Goal: Answer question/provide support: Check status

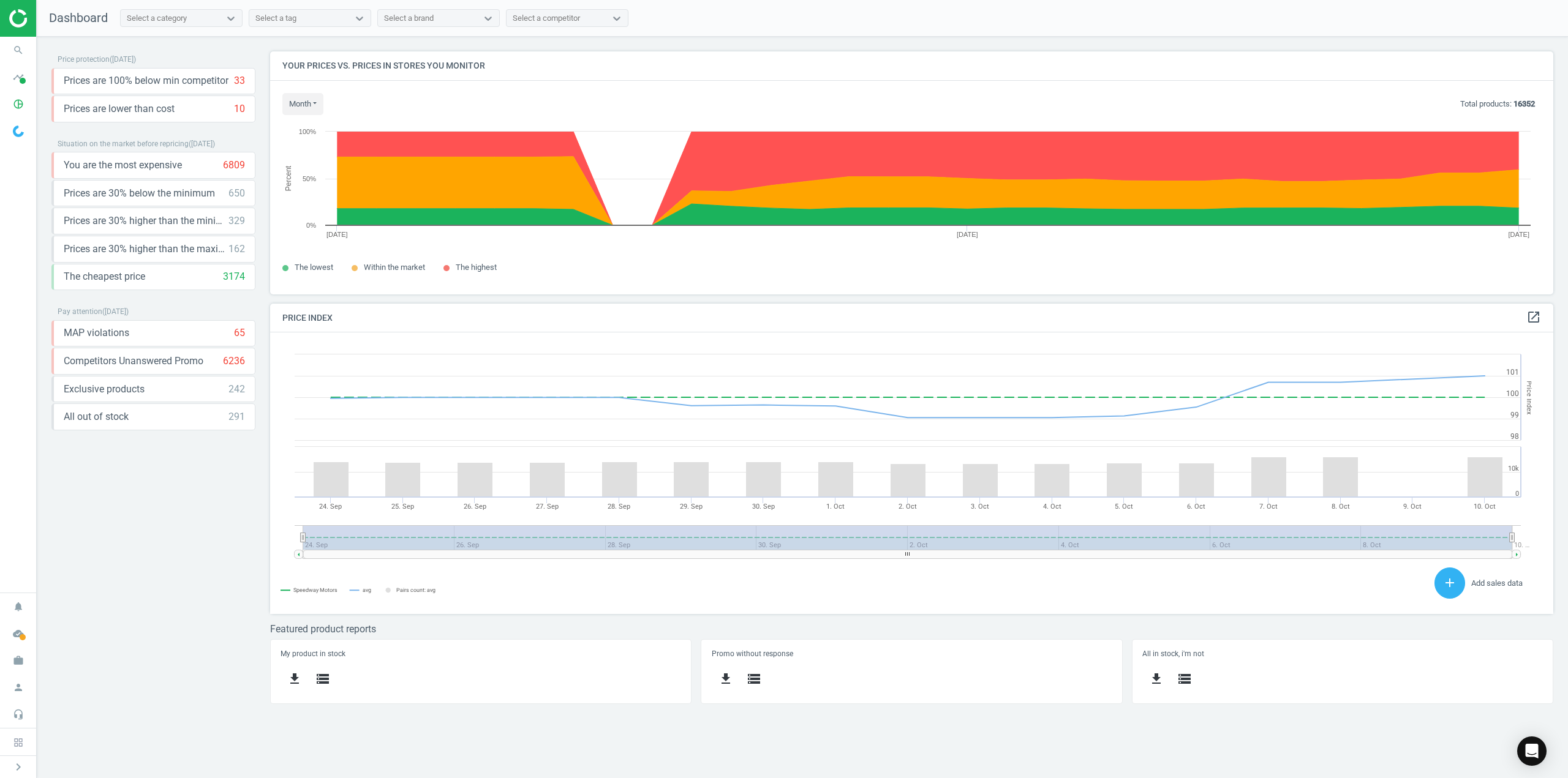
scroll to position [261, 1302]
click at [21, 52] on icon "search" at bounding box center [18, 50] width 24 height 24
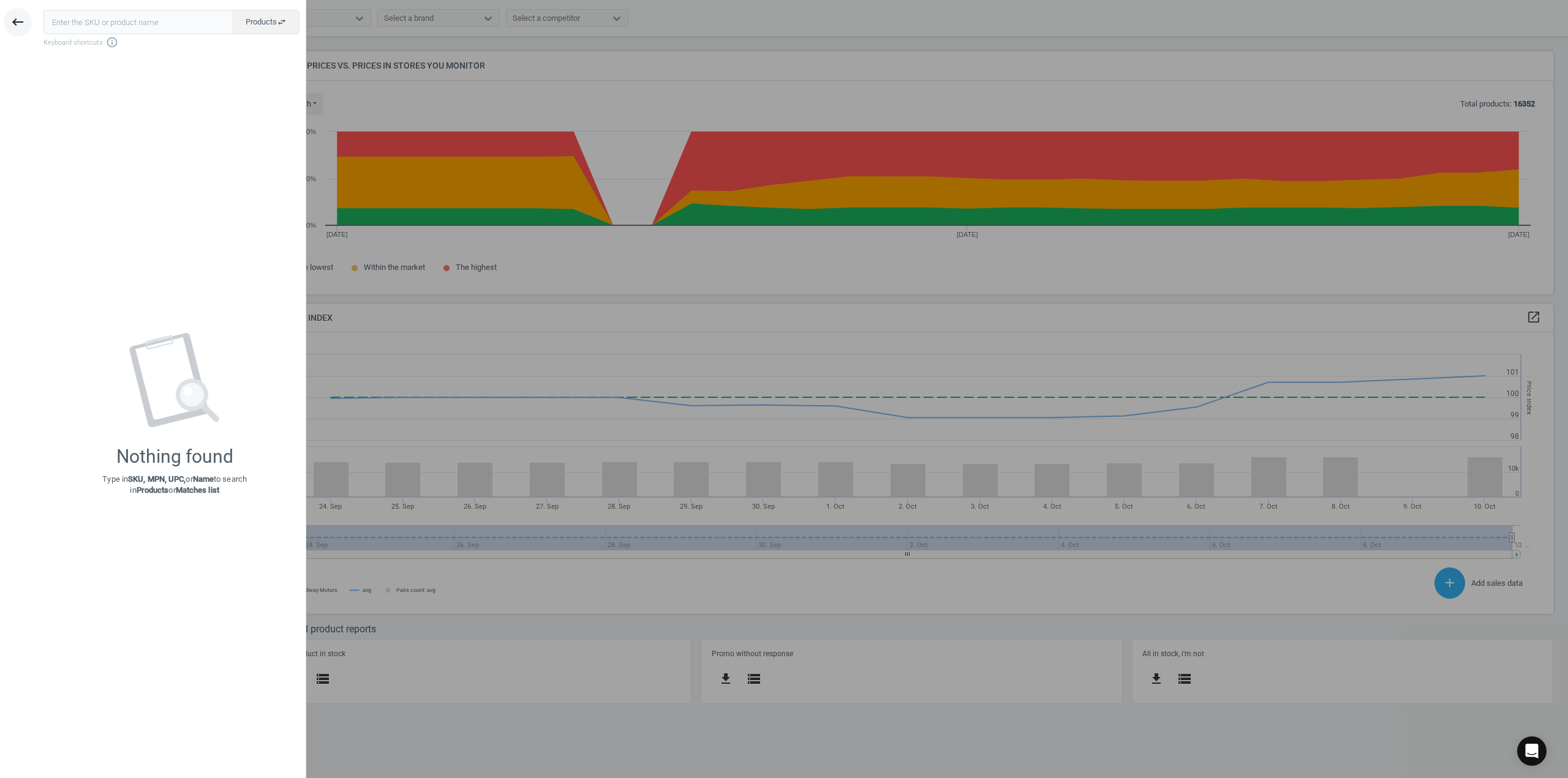
click at [21, 25] on icon "keyboard_backspace" at bounding box center [18, 23] width 15 height 15
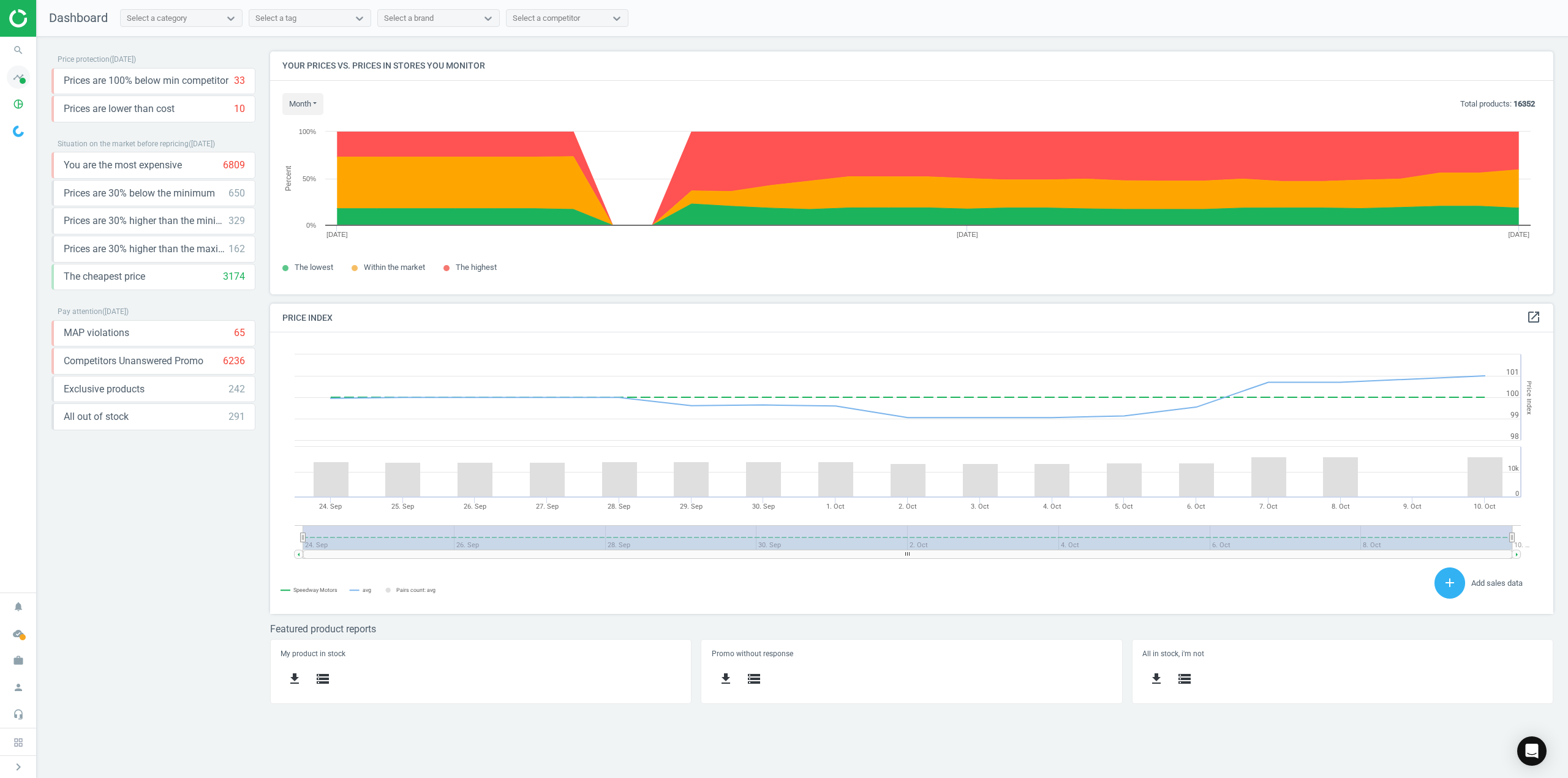
click at [19, 79] on icon "timeline" at bounding box center [18, 77] width 24 height 24
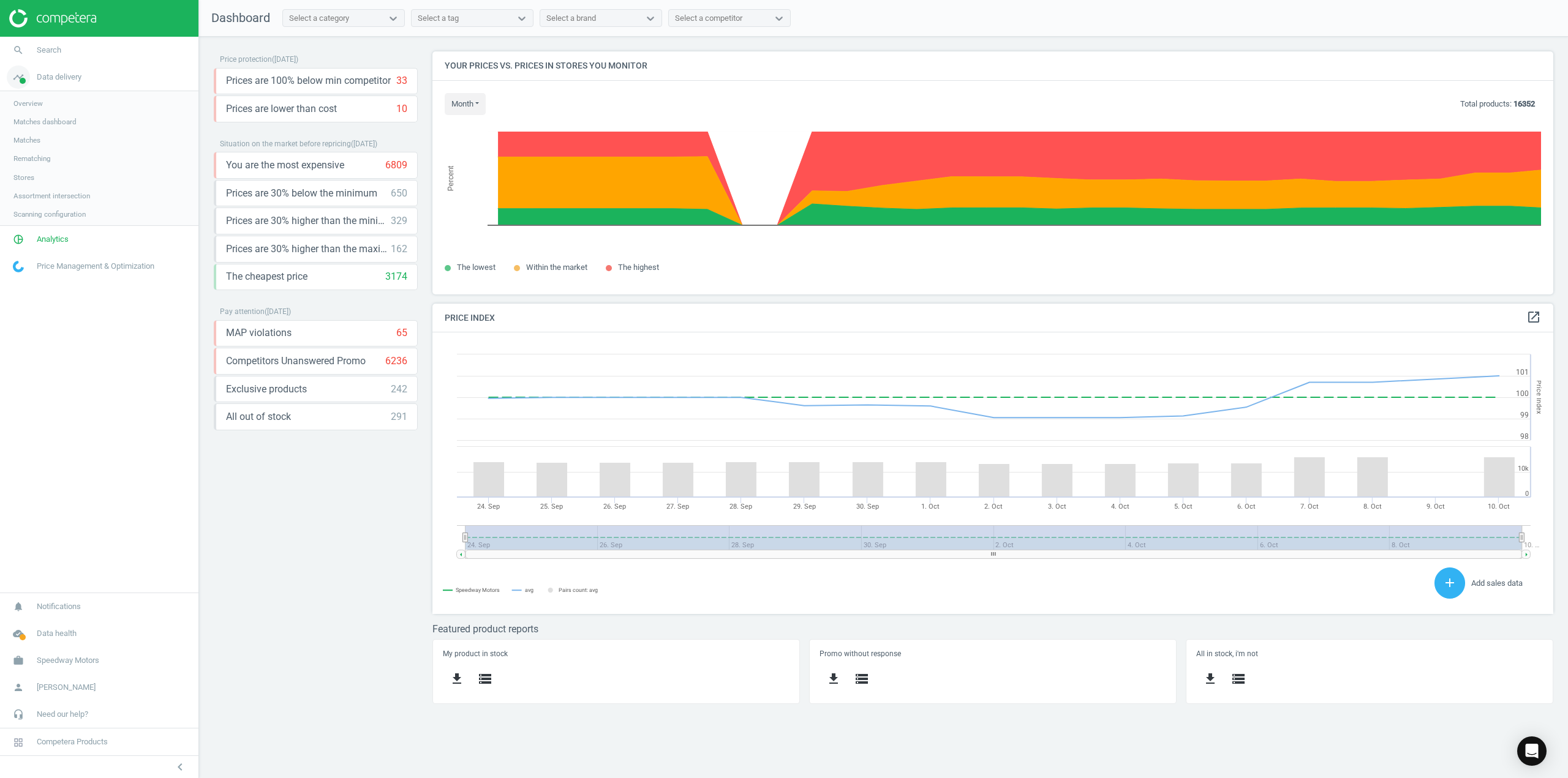
scroll to position [300, 1139]
click at [57, 235] on link "pie_chart_outlined Analytics" at bounding box center [99, 240] width 199 height 27
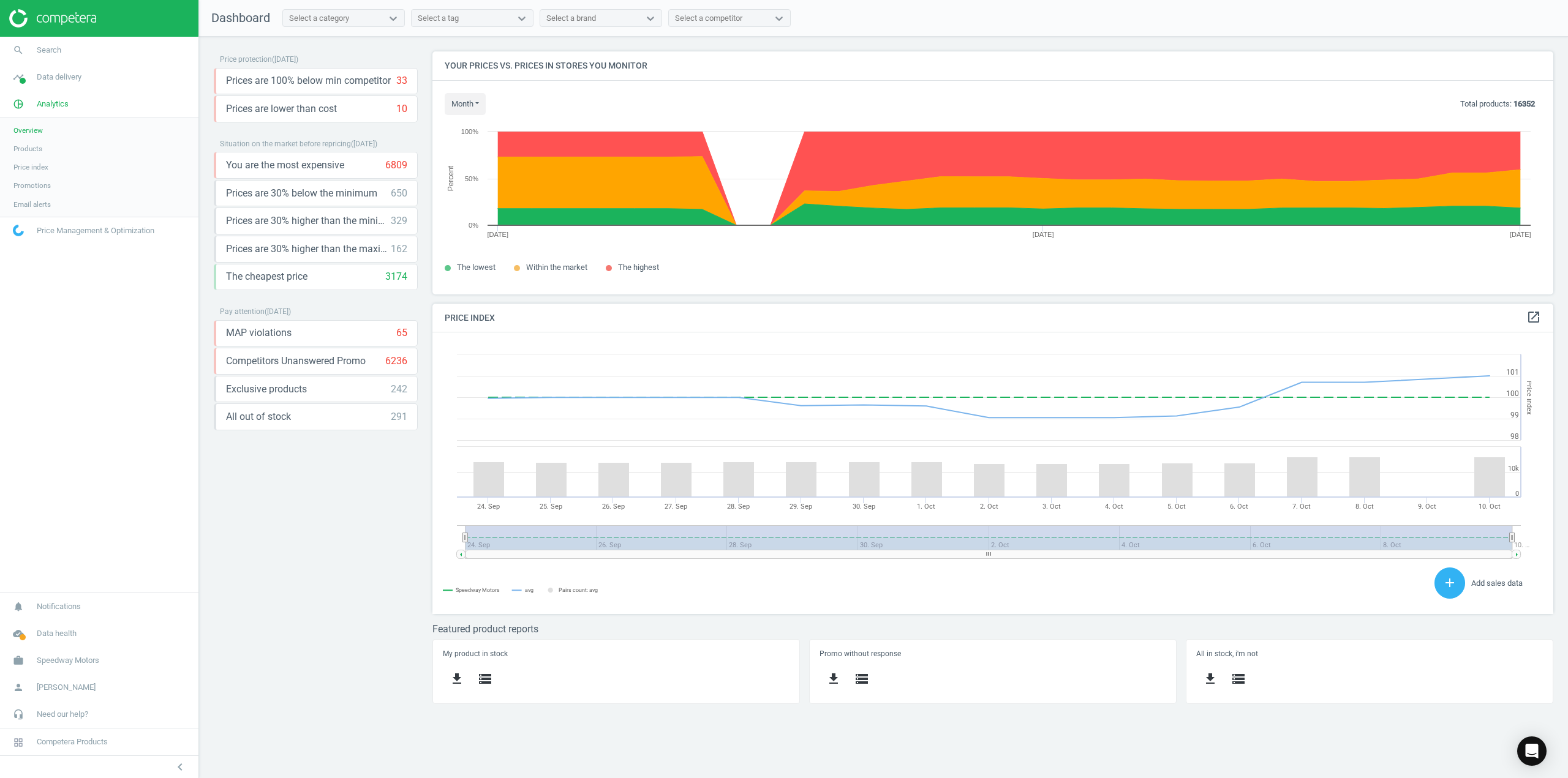
click at [43, 144] on link "Products" at bounding box center [99, 148] width 199 height 18
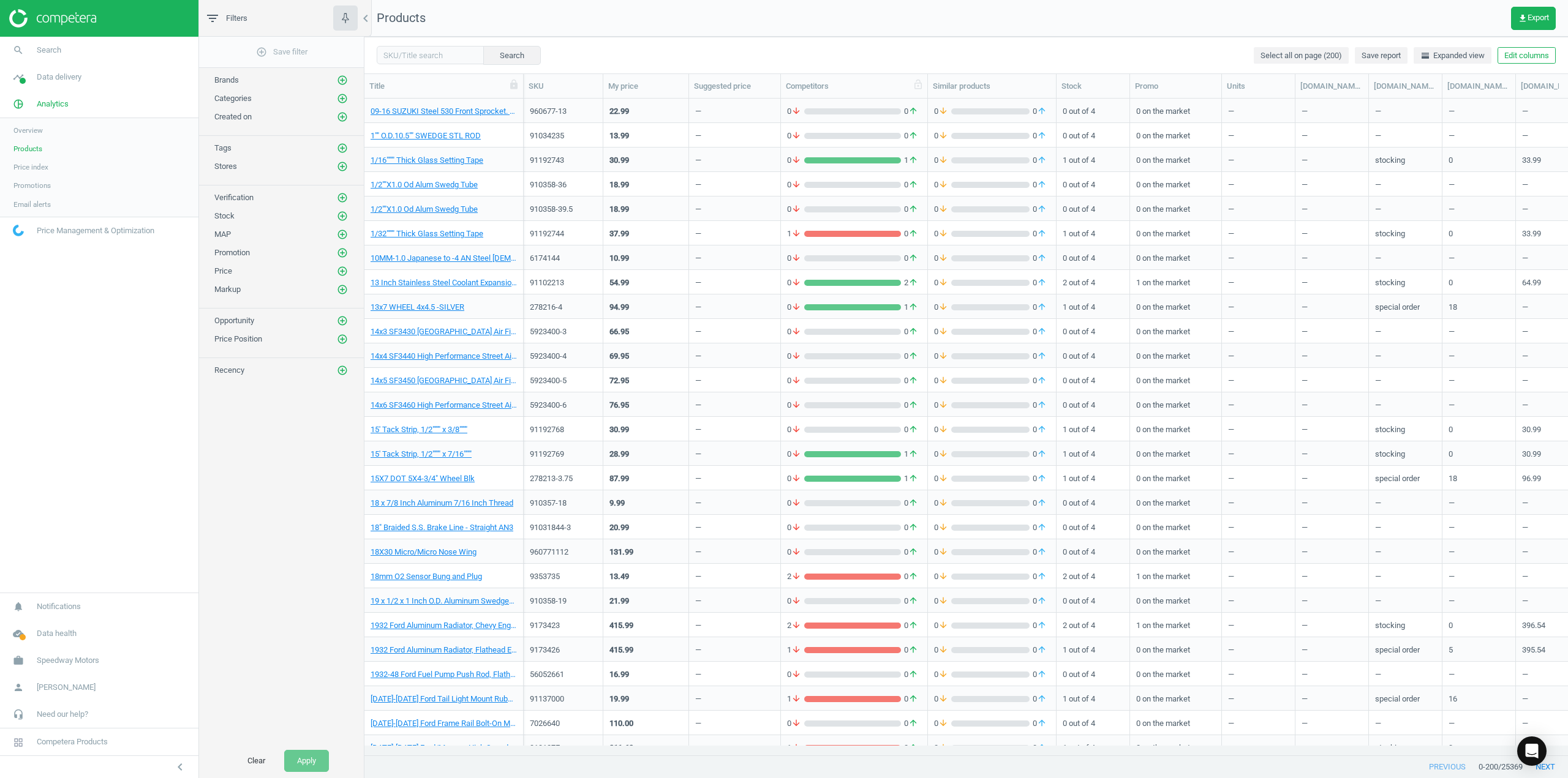
scroll to position [638, 1194]
click at [394, 58] on input "text" at bounding box center [431, 55] width 107 height 18
click at [73, 50] on link "search Search" at bounding box center [99, 50] width 199 height 27
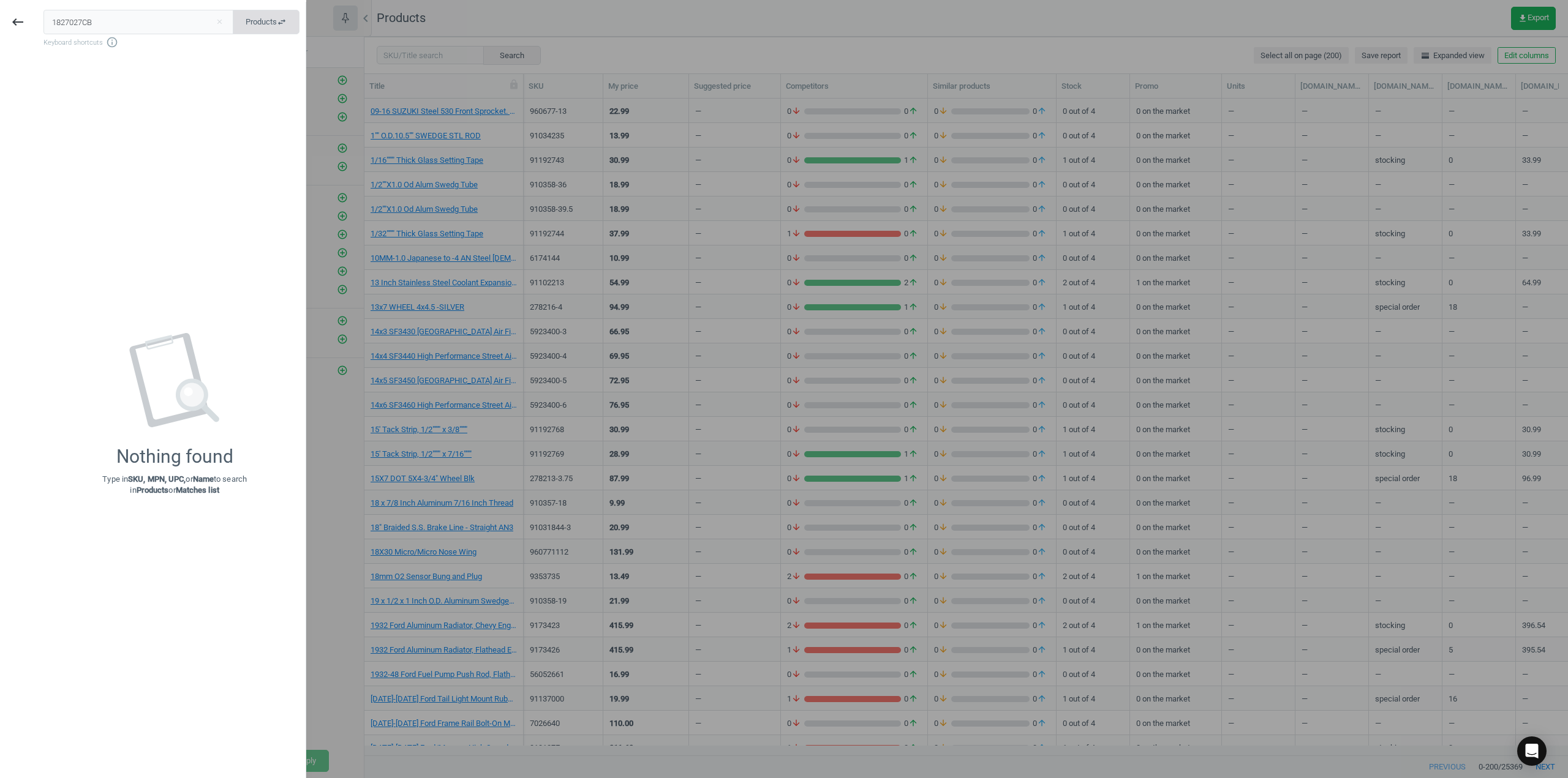
type input "1827027CB"
click at [242, 32] on button "Products swap_horiz" at bounding box center [266, 22] width 67 height 24
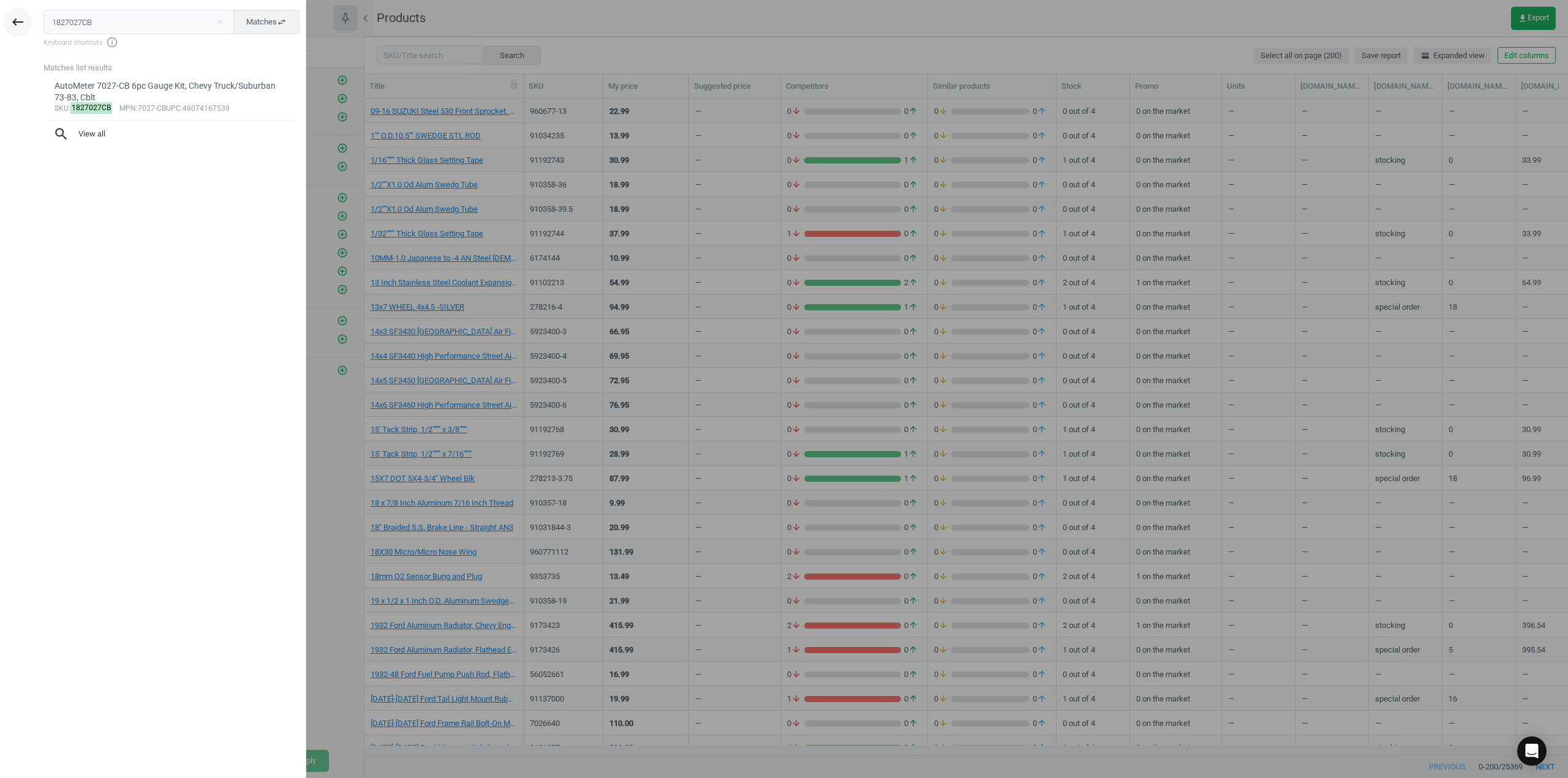
drag, startPoint x: 17, startPoint y: 21, endPoint x: 202, endPoint y: 9, distance: 185.4
click at [17, 20] on icon "keyboard_backspace" at bounding box center [18, 23] width 15 height 15
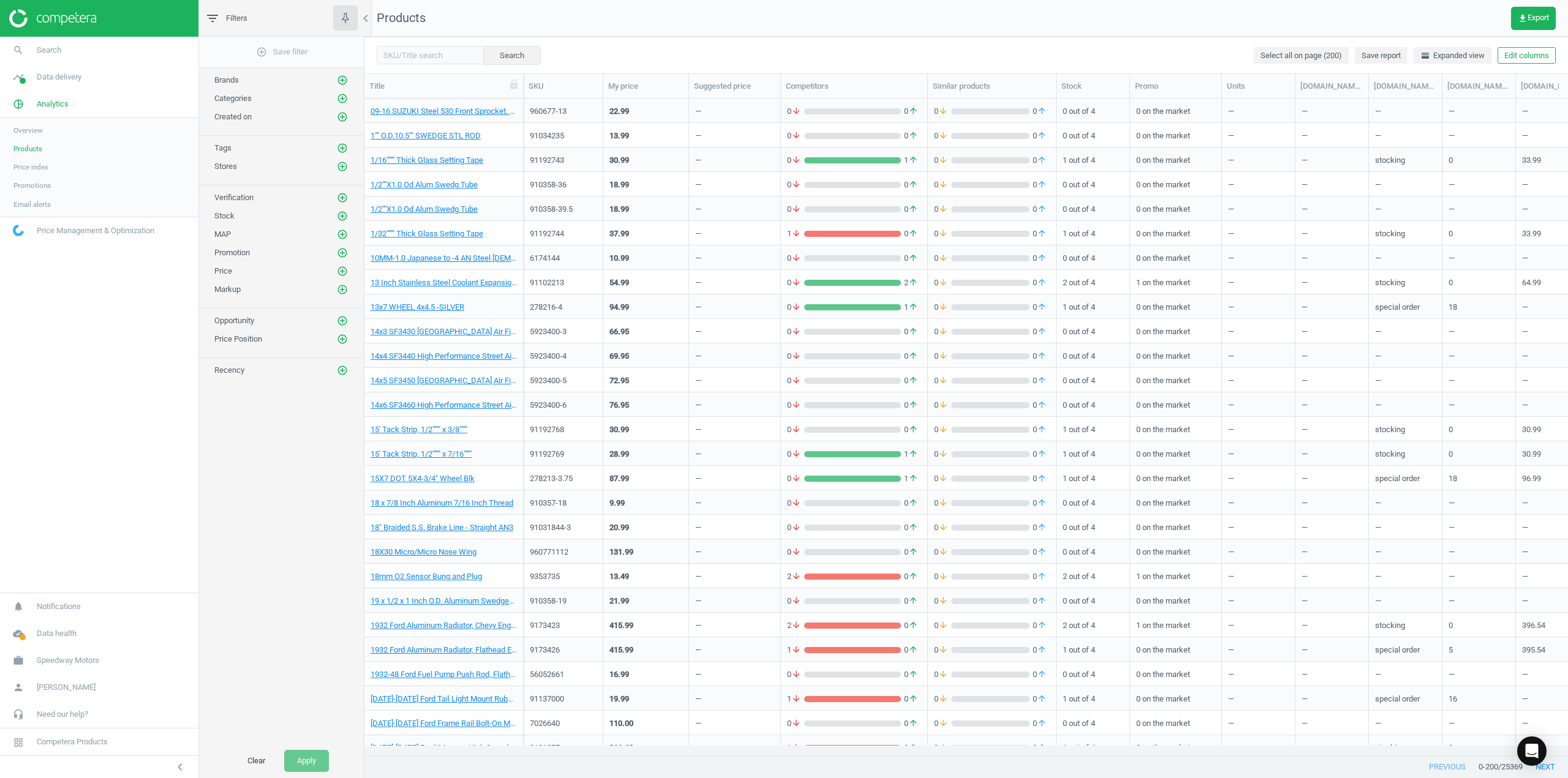
drag, startPoint x: 436, startPoint y: 41, endPoint x: 435, endPoint y: 48, distance: 7.1
click at [435, 46] on div "Search Select all on page (200) Save report horizontal_split Expanded view Edit…" at bounding box center [966, 55] width 1203 height 37
click at [435, 50] on input "text" at bounding box center [431, 55] width 107 height 18
paste input "1827027CB"
type input "1827027CB"
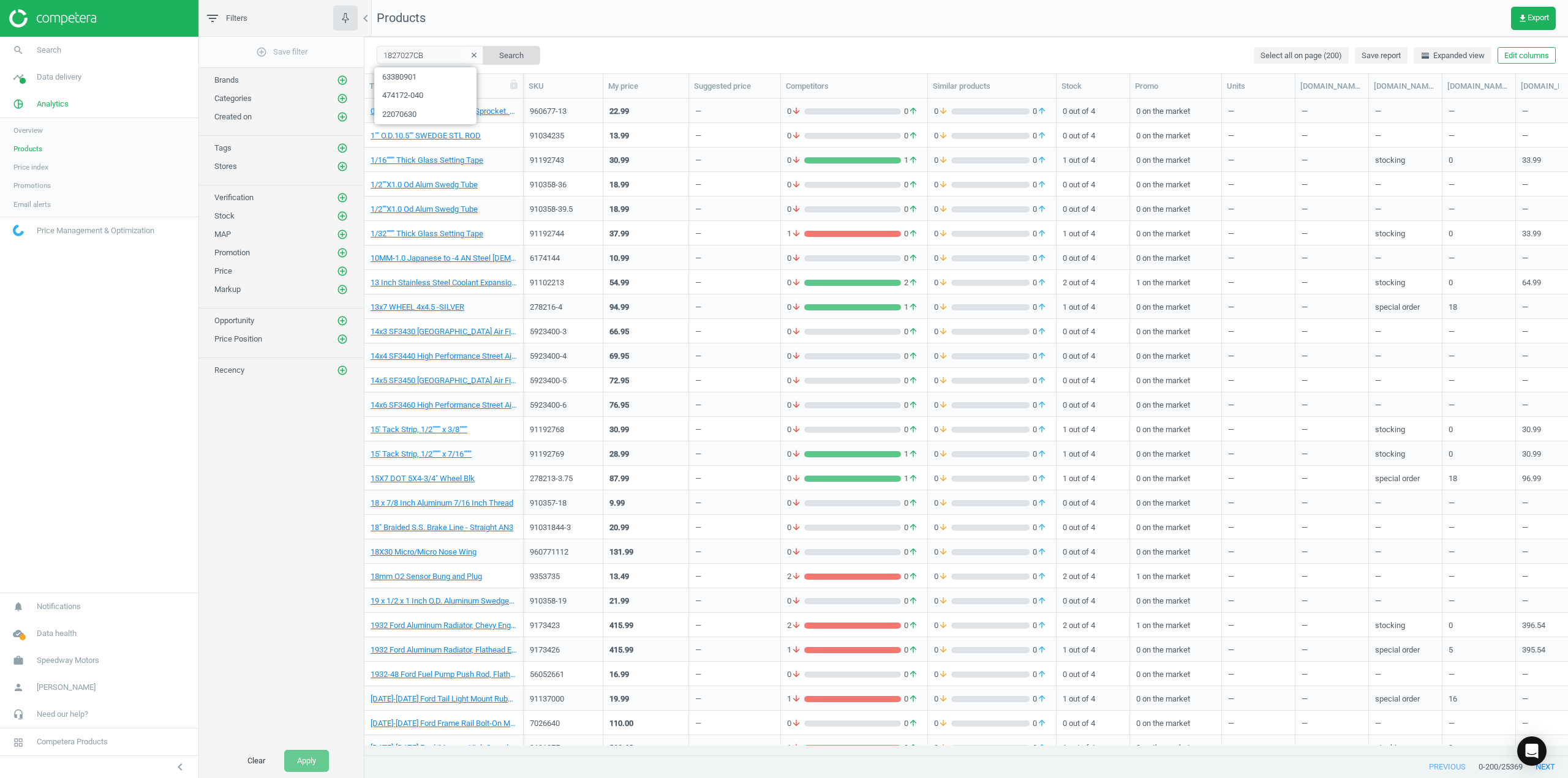
click at [508, 55] on button "Search" at bounding box center [511, 55] width 57 height 18
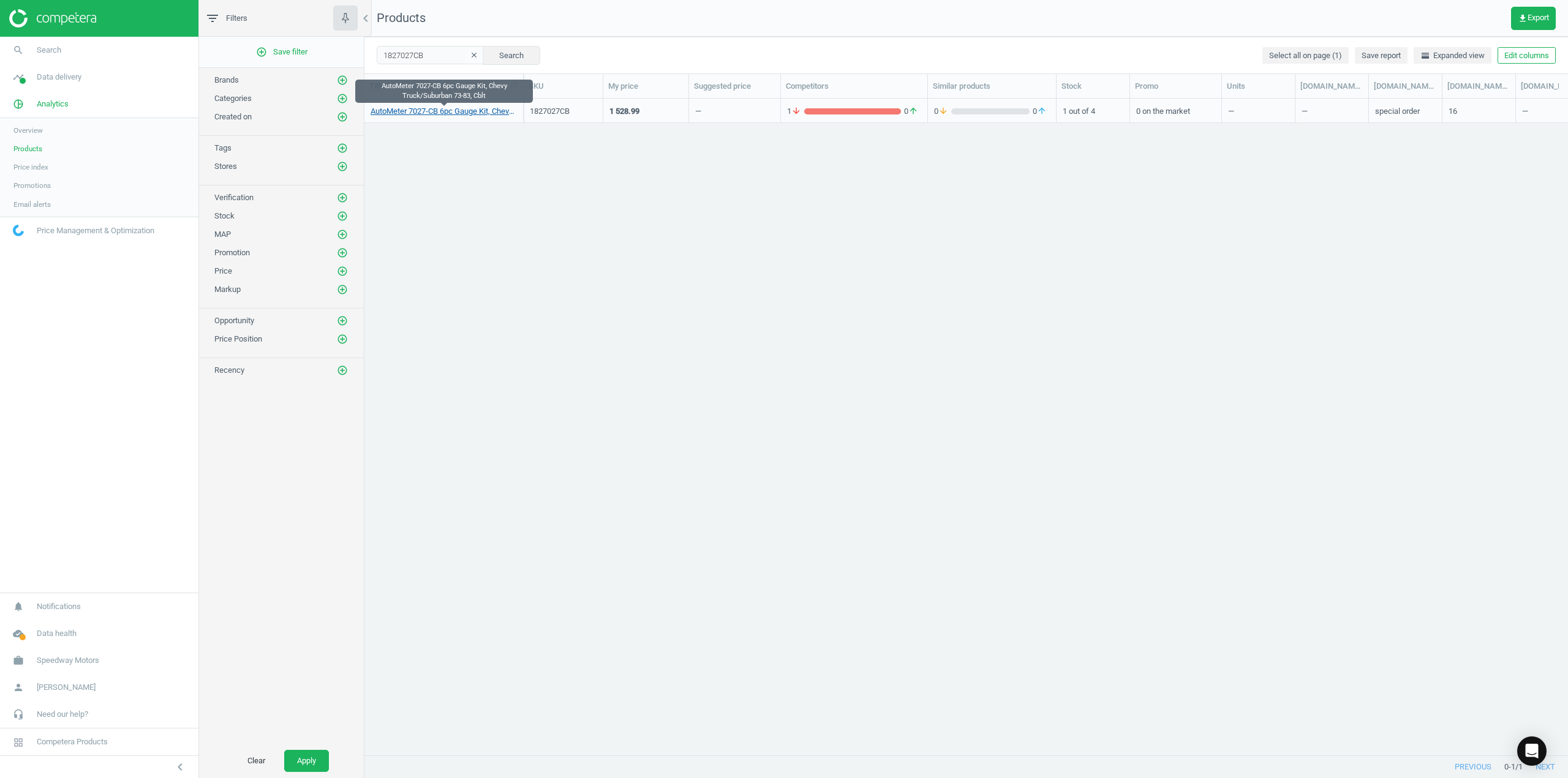
click at [459, 112] on link "AutoMeter 7027-CB 6pc Gauge Kit, Chevy Truck/Suburban 73-83, Cblt" at bounding box center [443, 111] width 146 height 11
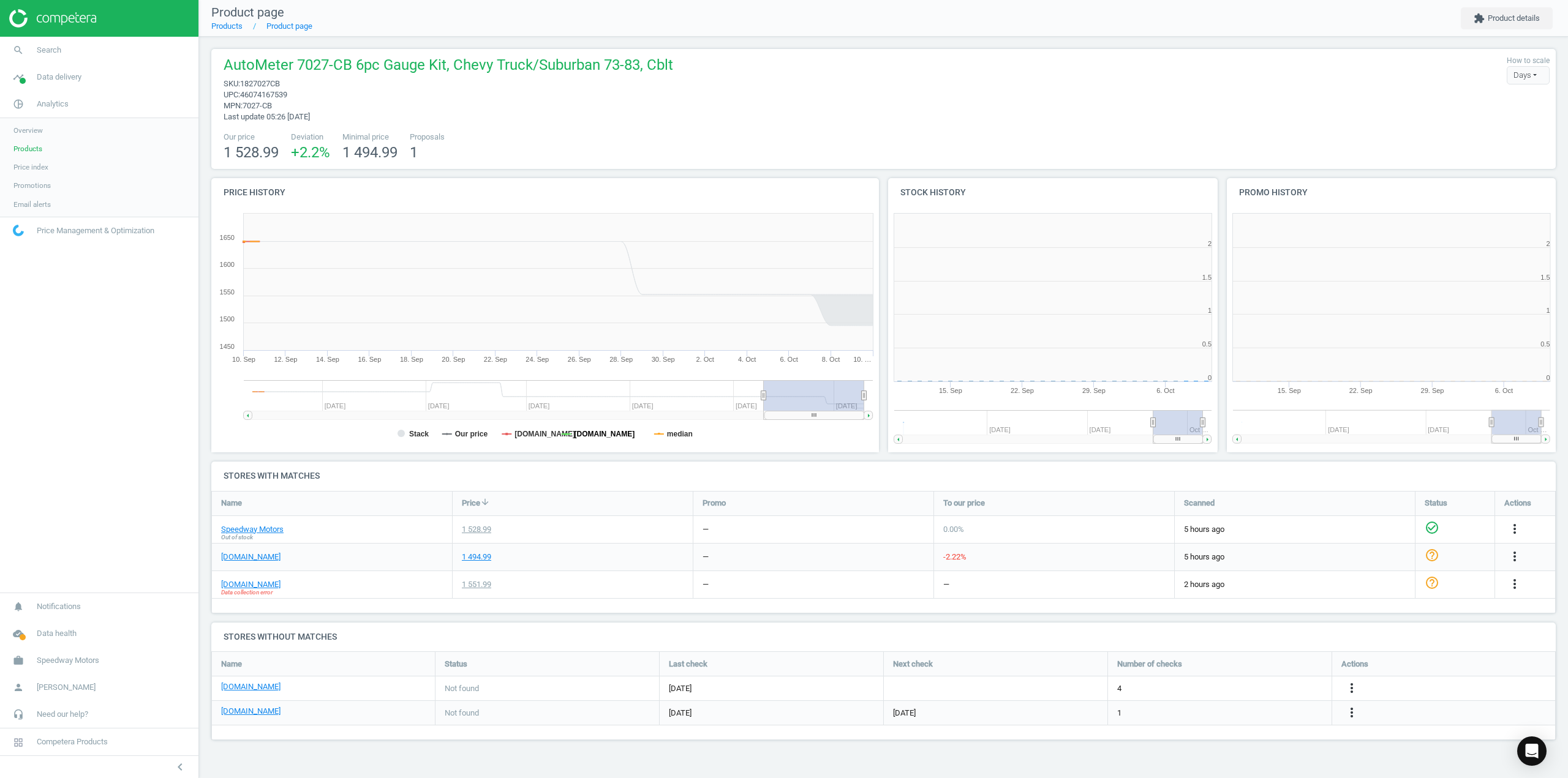
scroll to position [264, 348]
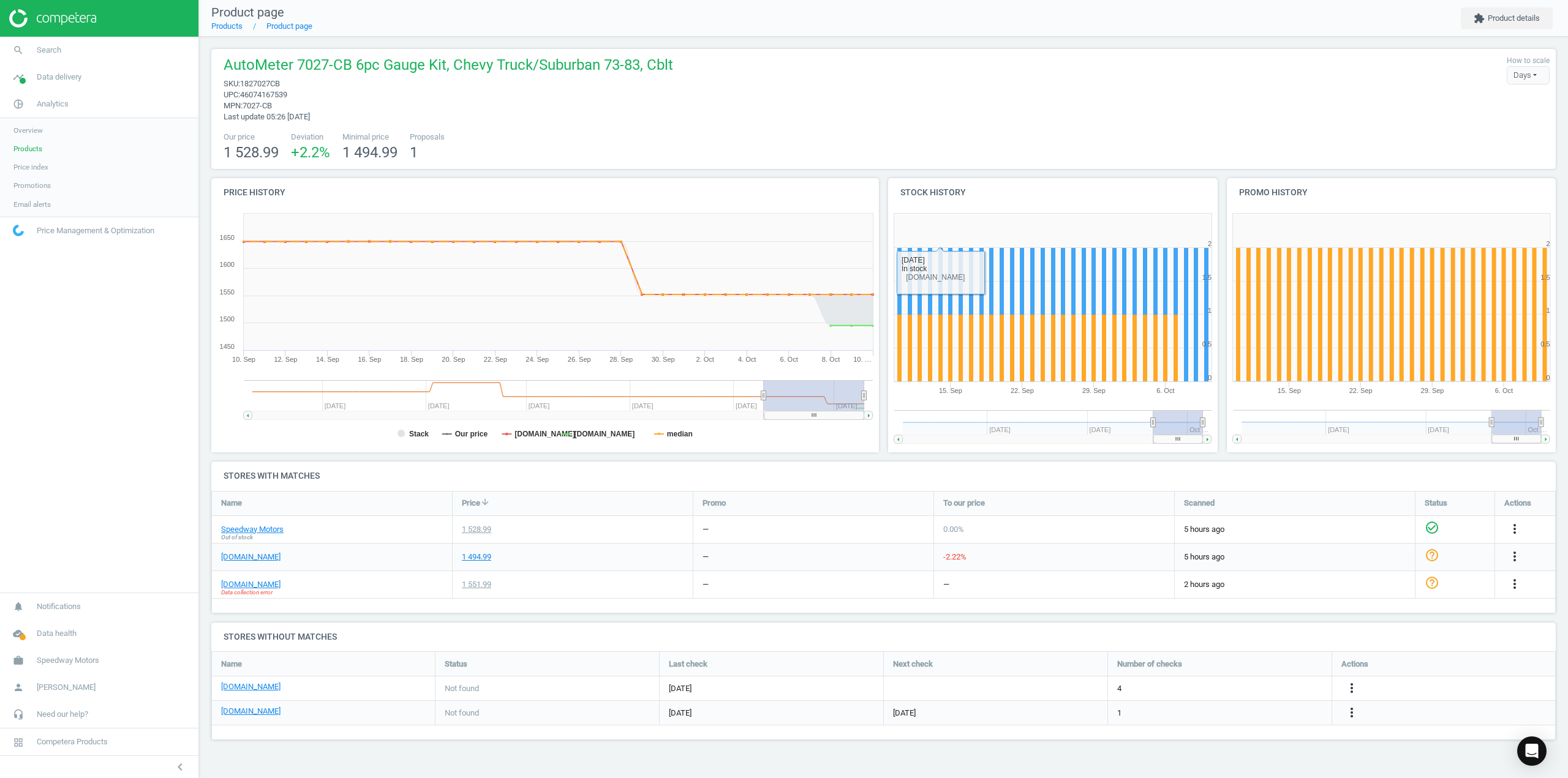
click at [992, 109] on div "AutoMeter 7027-CB 6pc Gauge Kit, Chevy Truck/Suburban 73-83, Cblt sku : 1827027…" at bounding box center [883, 88] width 1331 height 67
click at [269, 81] on span "1827027CB" at bounding box center [260, 84] width 40 height 9
copy span "1827027CB"
click at [240, 585] on link "jegs.com" at bounding box center [251, 585] width 59 height 11
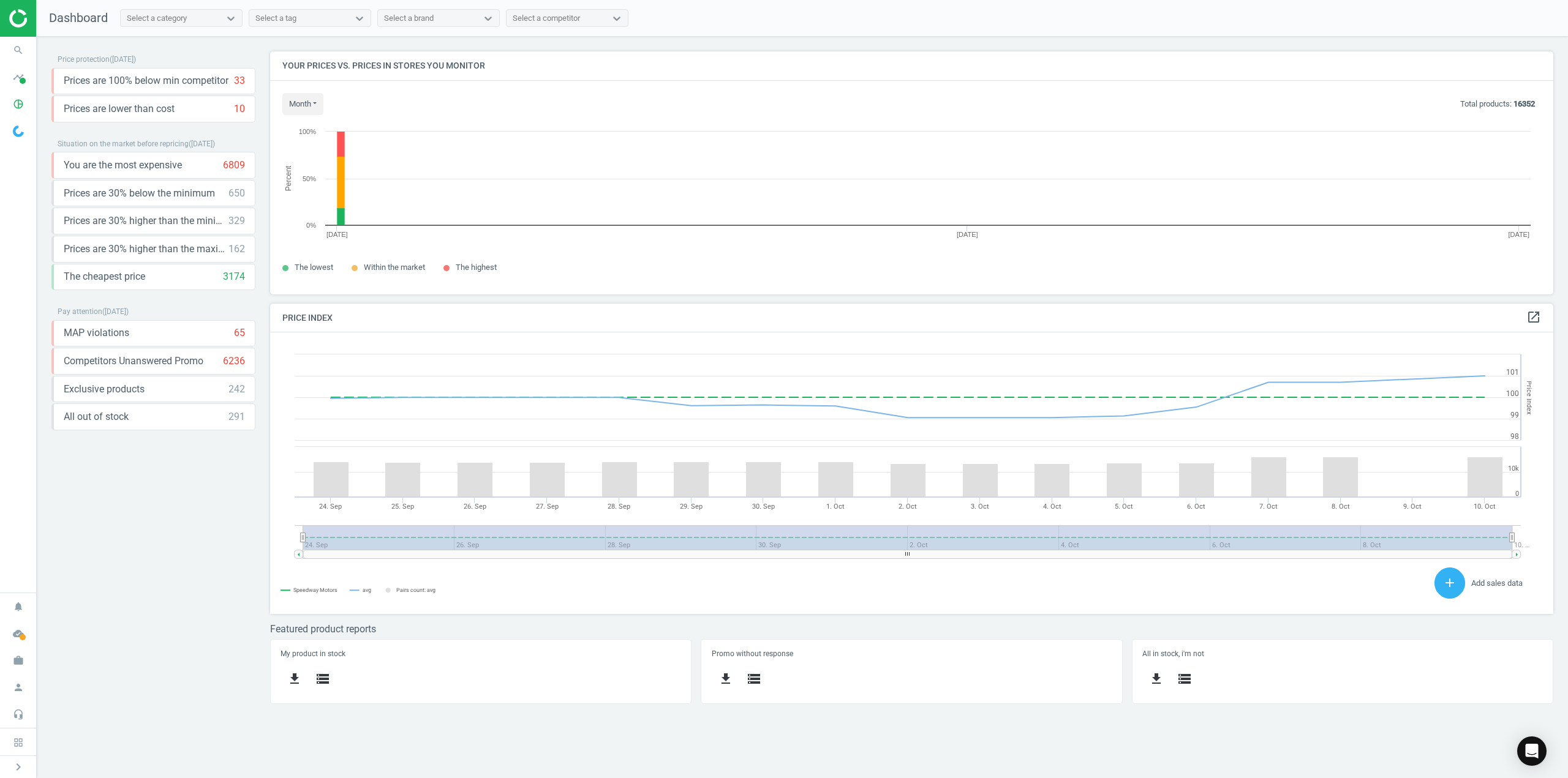
scroll to position [261, 1302]
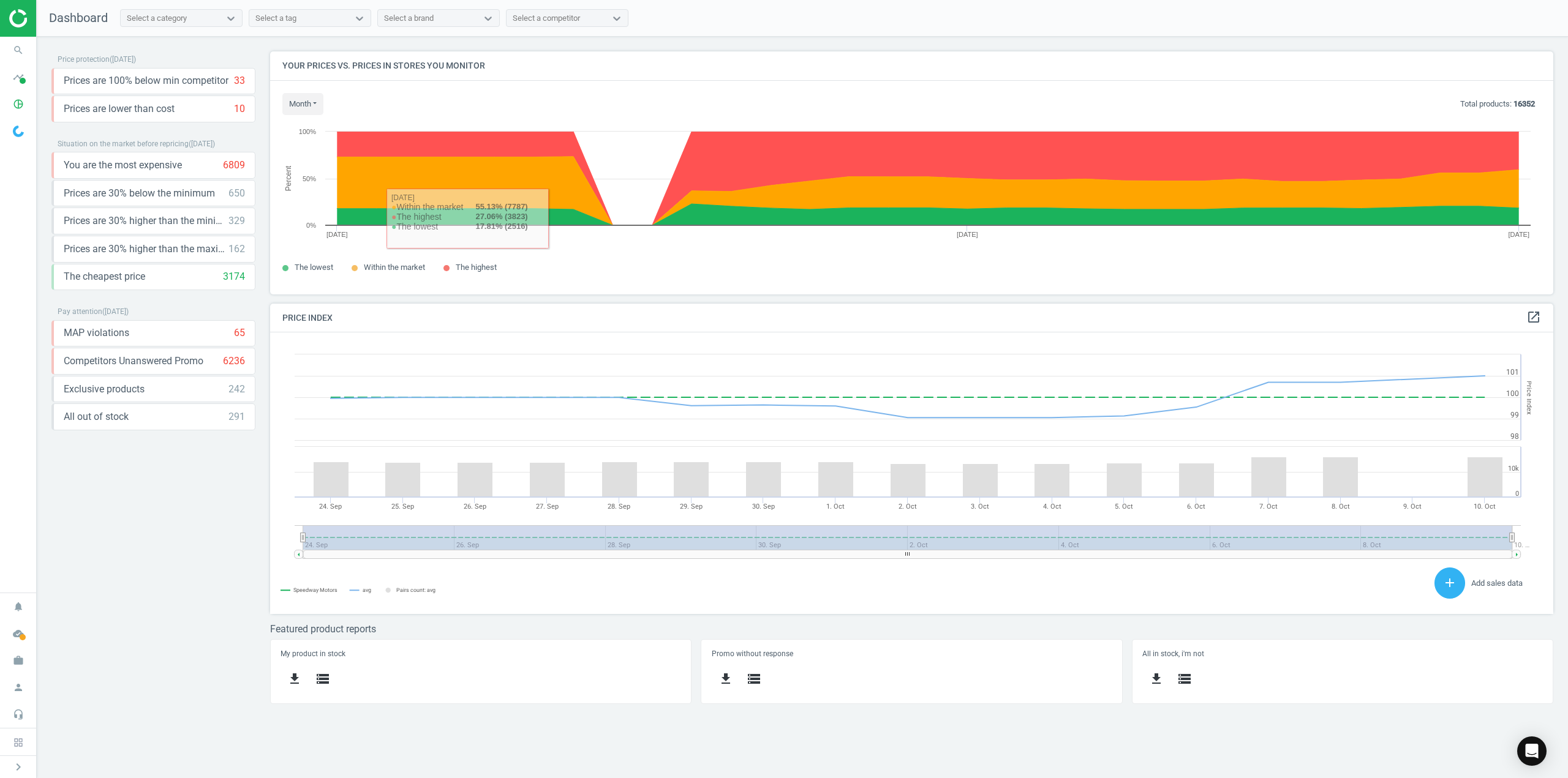
drag, startPoint x: 110, startPoint y: 465, endPoint x: 118, endPoint y: 465, distance: 8.0
click at [110, 465] on div "Price protection ( [DATE] ) Prices are 100% below min competitor 33 keyboard_ar…" at bounding box center [154, 382] width 204 height 661
click at [15, 688] on icon "person" at bounding box center [18, 687] width 24 height 24
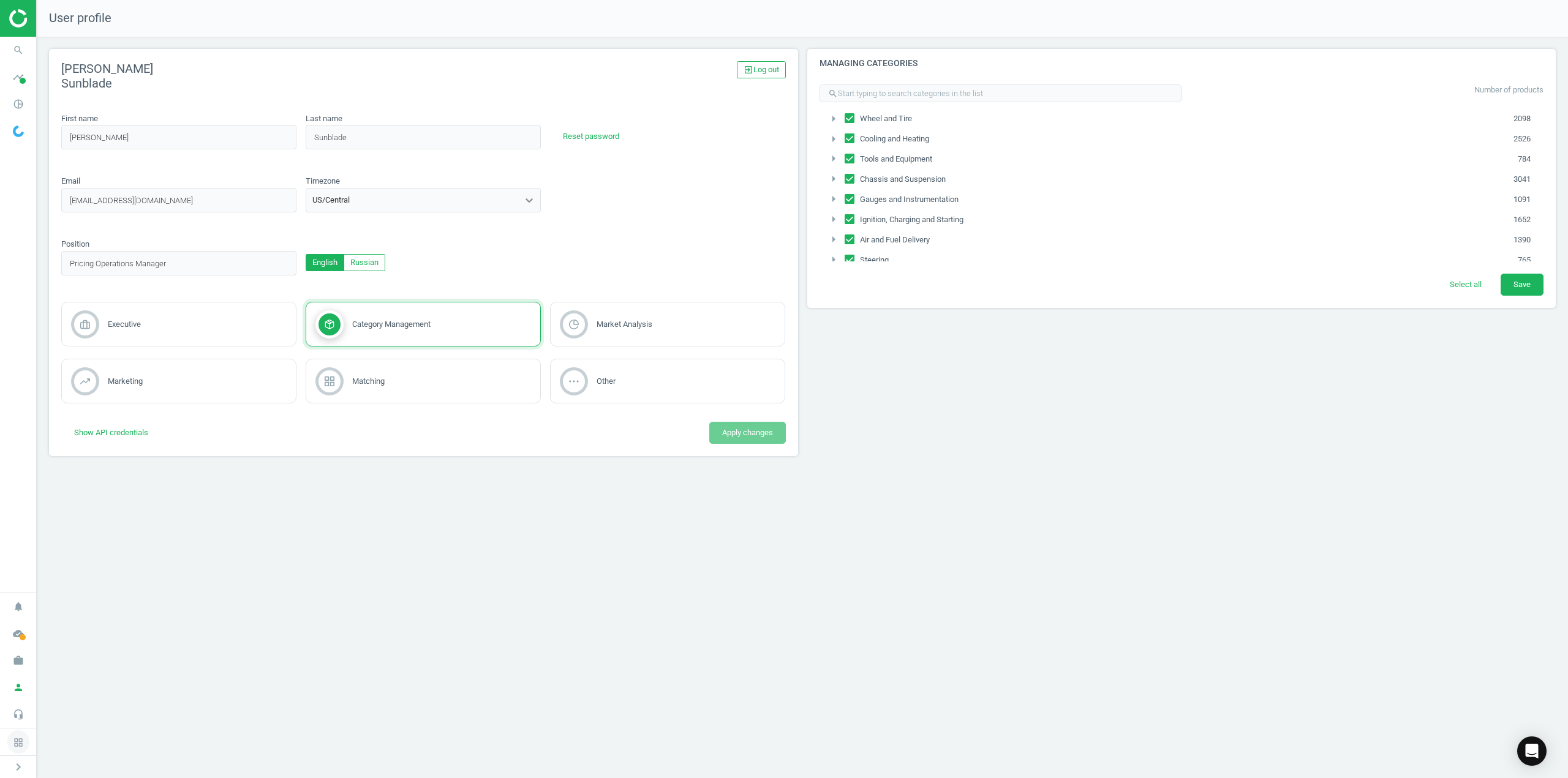
click at [20, 745] on icon at bounding box center [18, 742] width 9 height 9
click at [15, 766] on icon "chevron_right" at bounding box center [19, 767] width 15 height 15
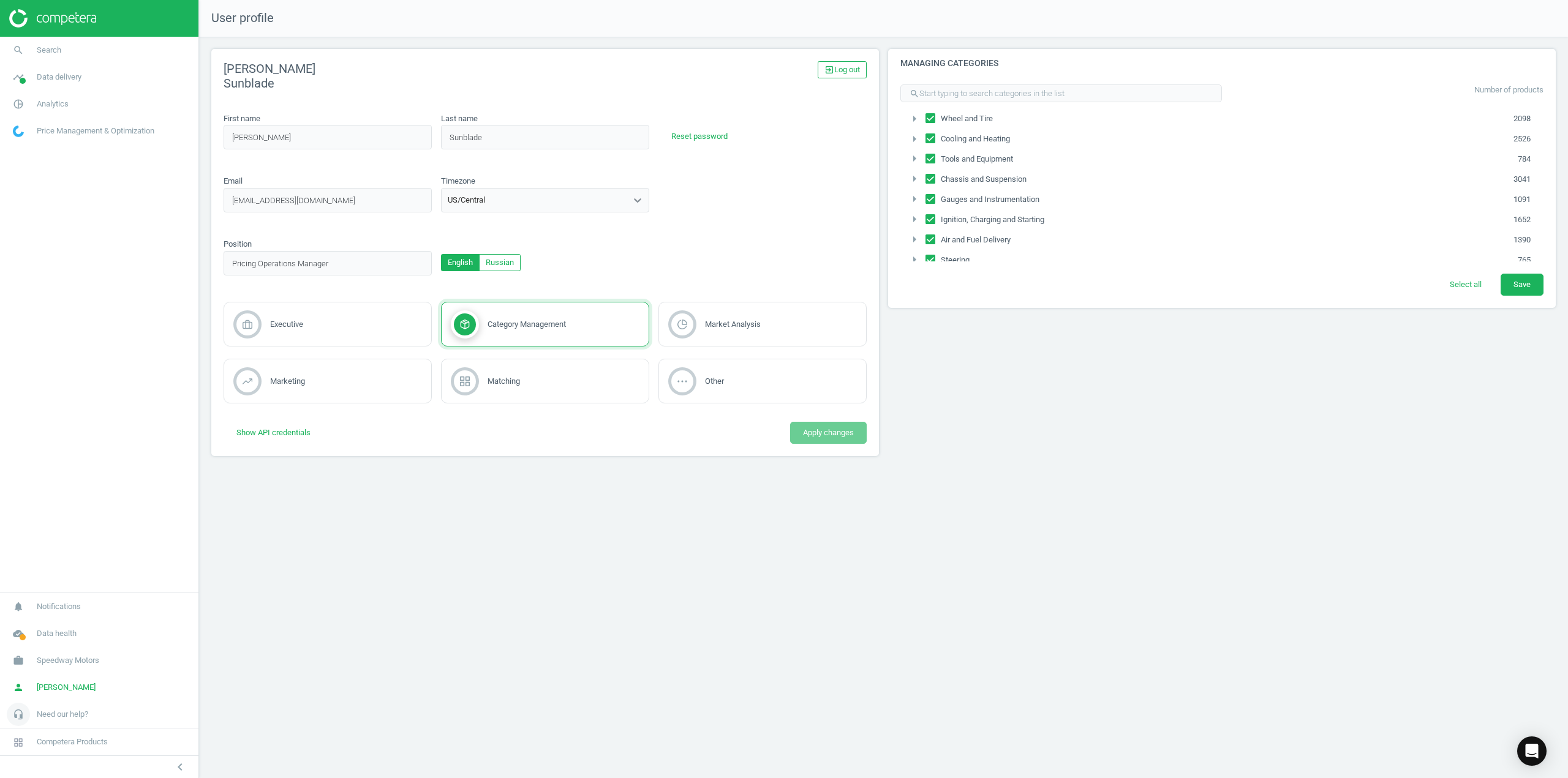
click at [58, 717] on span "Need our help?" at bounding box center [62, 715] width 52 height 11
click at [29, 658] on span "Support" at bounding box center [25, 659] width 25 height 9
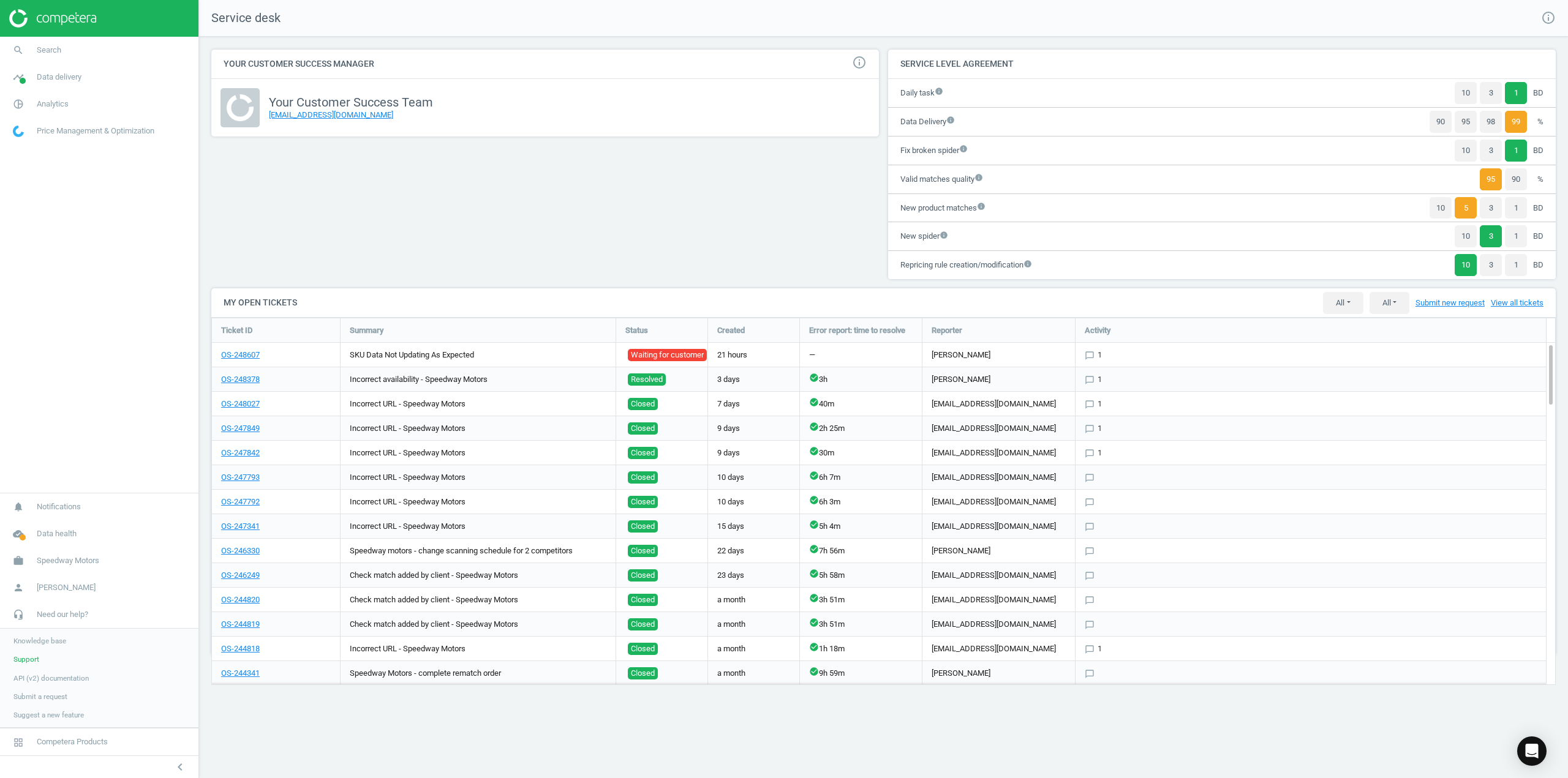
scroll to position [386, 1364]
click at [742, 176] on div "Your Customer Success Manager info_outline Your Customer Success Team [EMAIL_AD…" at bounding box center [546, 169] width 677 height 238
click at [420, 261] on div "Your Customer Success Manager info_outline Your Customer Success Team [EMAIL_AD…" at bounding box center [546, 169] width 677 height 238
click at [440, 244] on div "Your Customer Success Manager info_outline Your Customer Success Team [EMAIL_AD…" at bounding box center [546, 169] width 677 height 238
click at [1461, 304] on link "Submit new request" at bounding box center [1449, 303] width 69 height 11
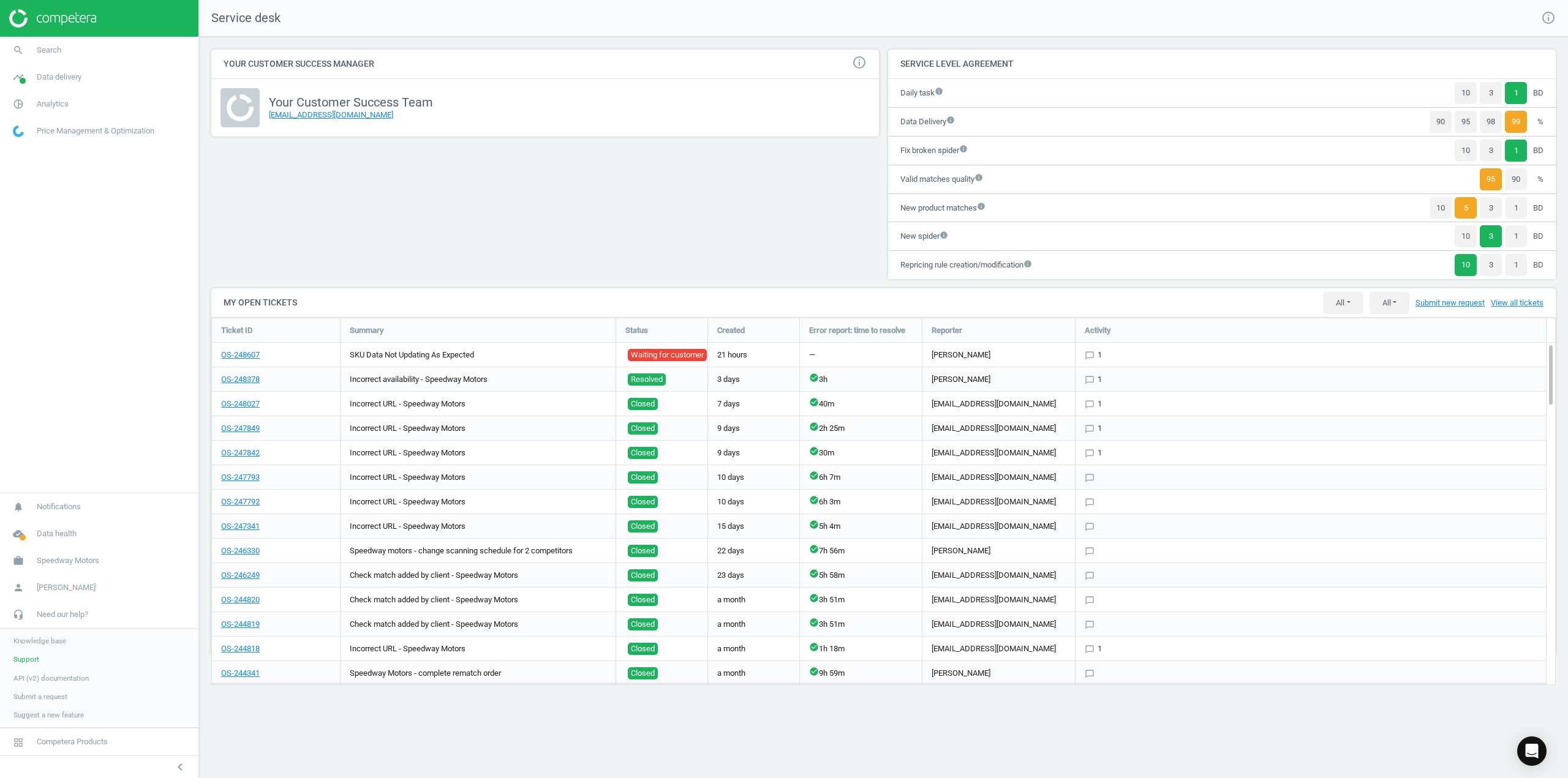
click at [589, 85] on div "Your Customer Success Team [EMAIL_ADDRESS][DOMAIN_NAME]" at bounding box center [545, 107] width 667 height 57
click at [597, 123] on div "Your Customer Success Team [EMAIL_ADDRESS][DOMAIN_NAME]" at bounding box center [545, 108] width 649 height 40
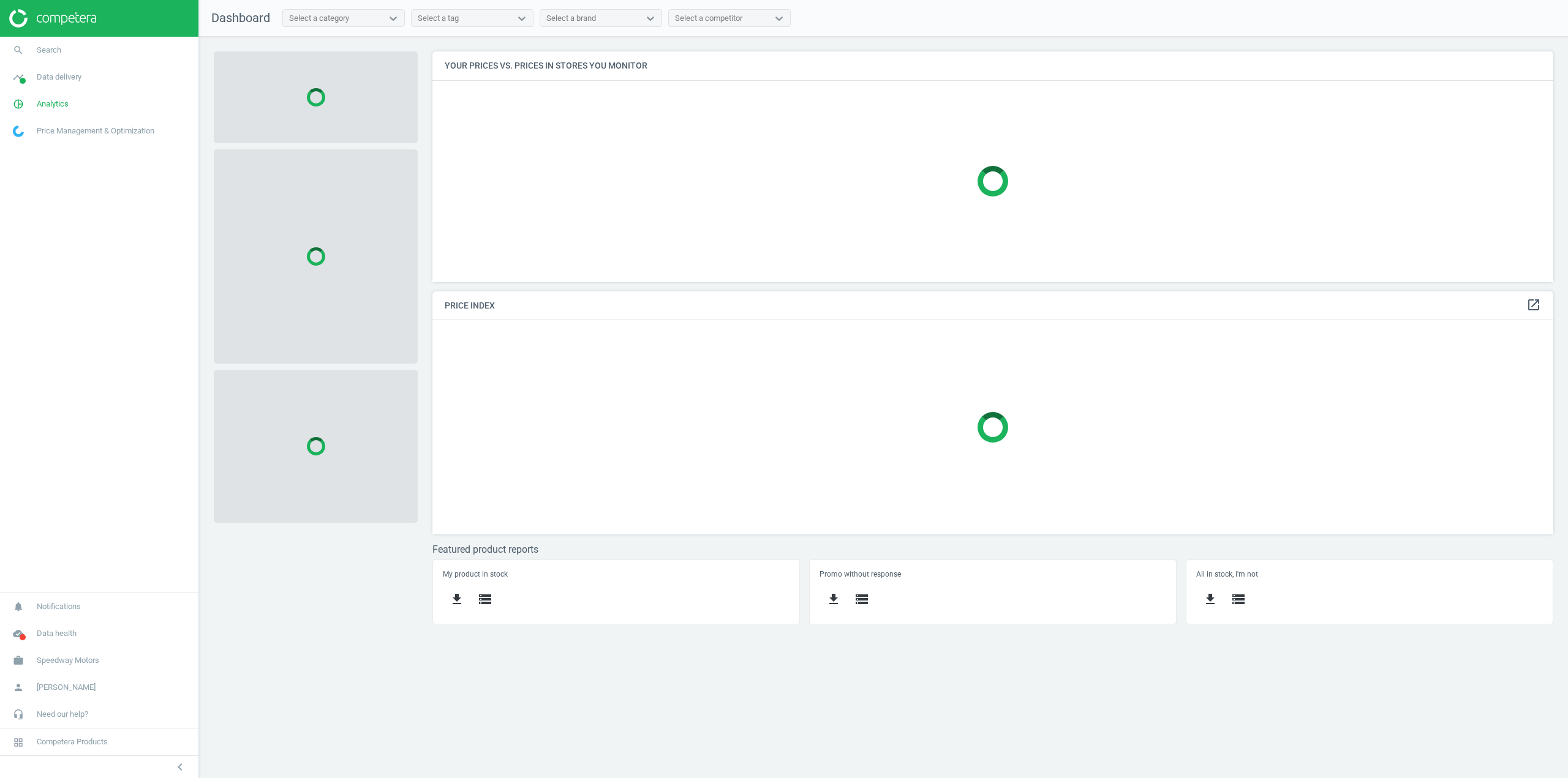
scroll to position [249, 1139]
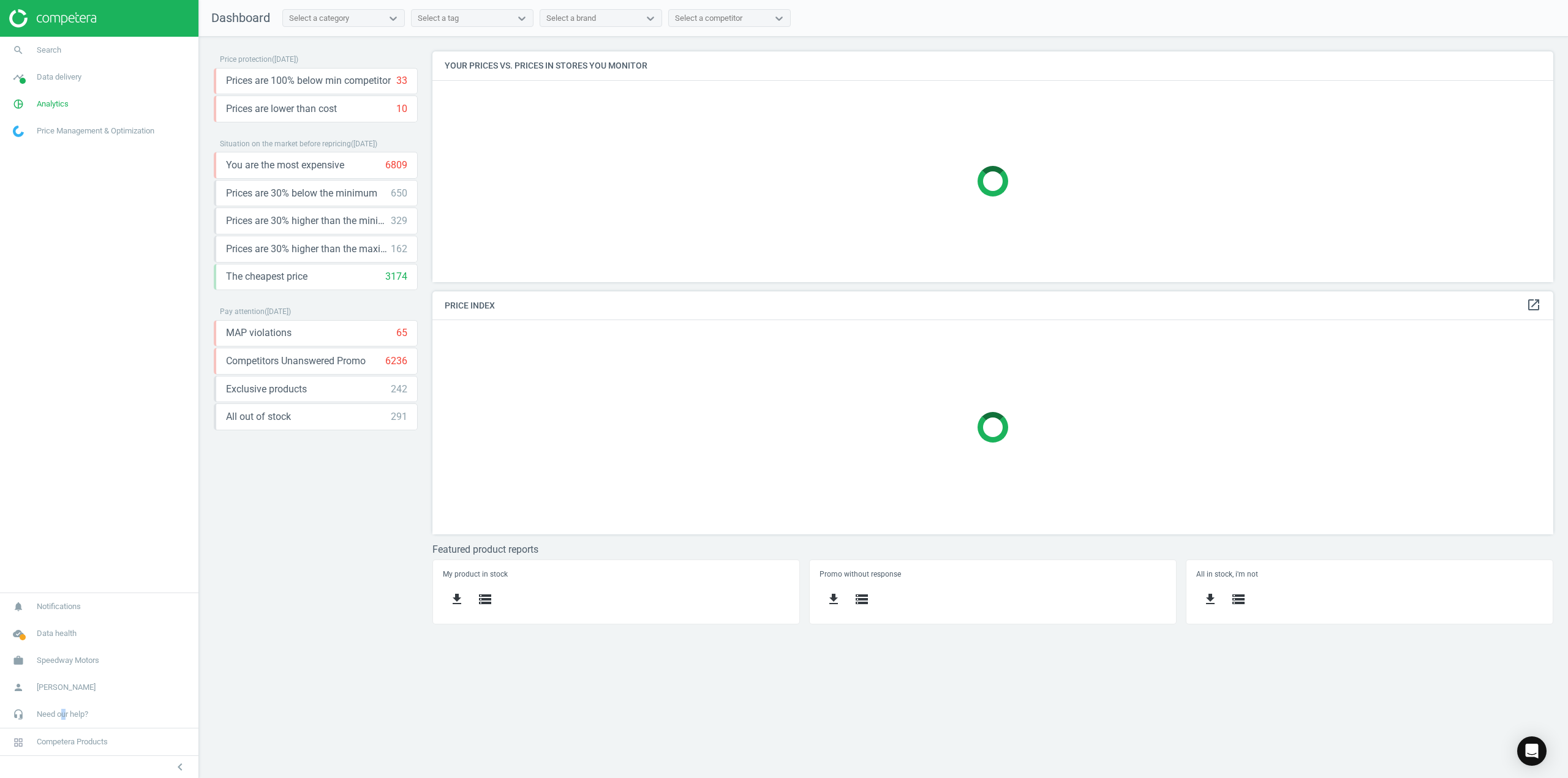
click at [64, 720] on span "Need our help?" at bounding box center [62, 715] width 52 height 11
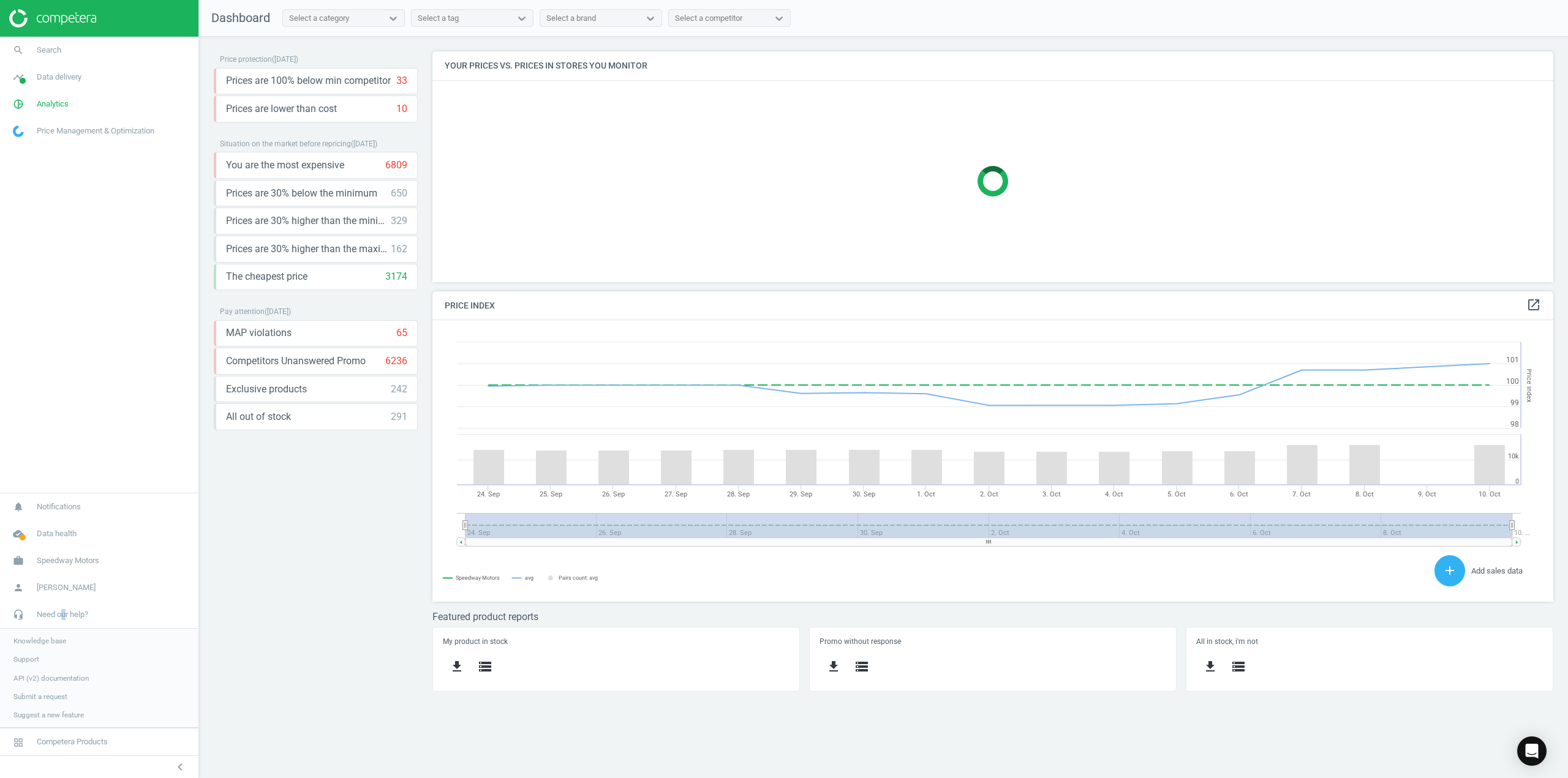
scroll to position [261, 1139]
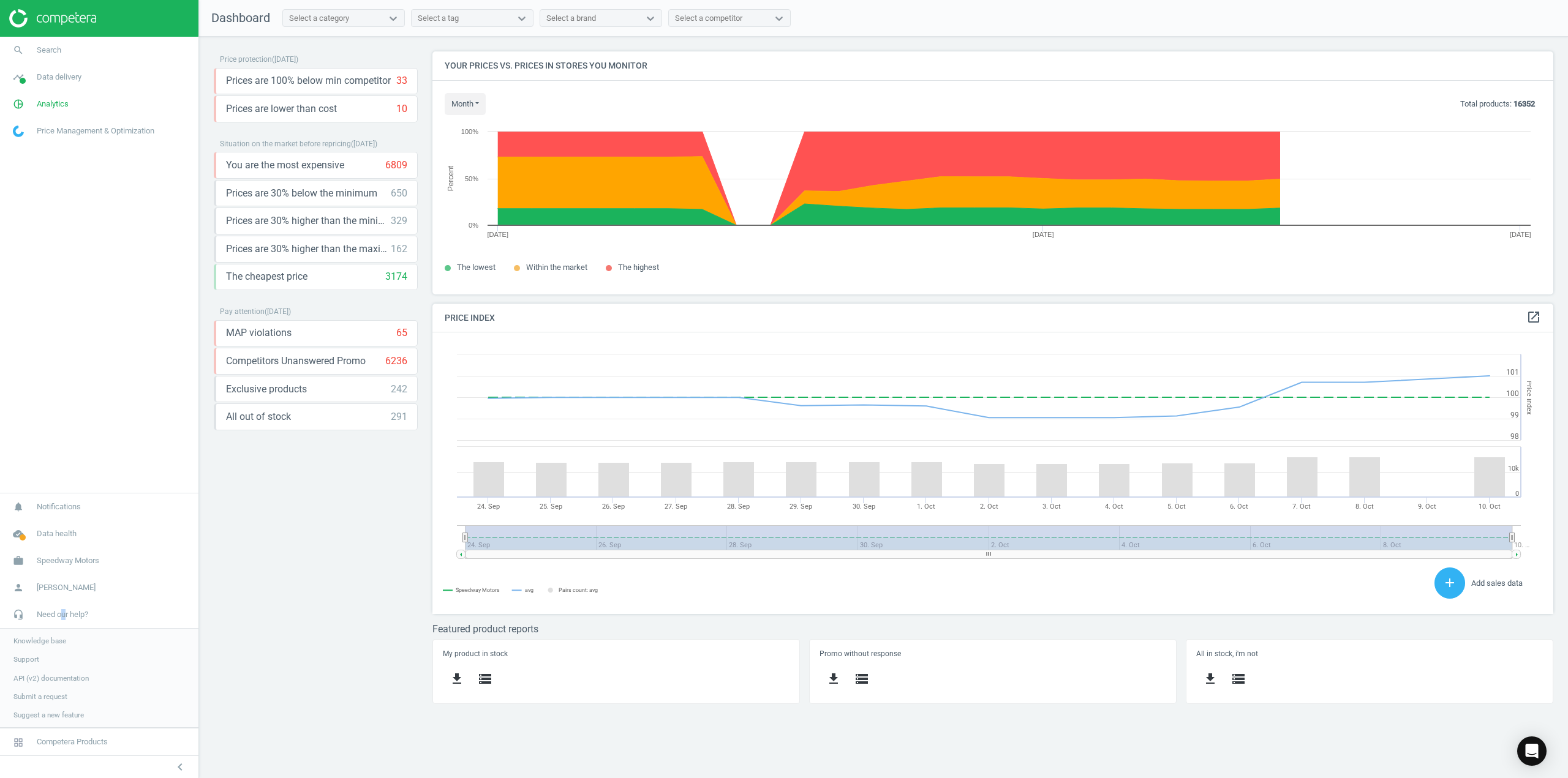
click at [24, 662] on span "Support" at bounding box center [25, 659] width 25 height 9
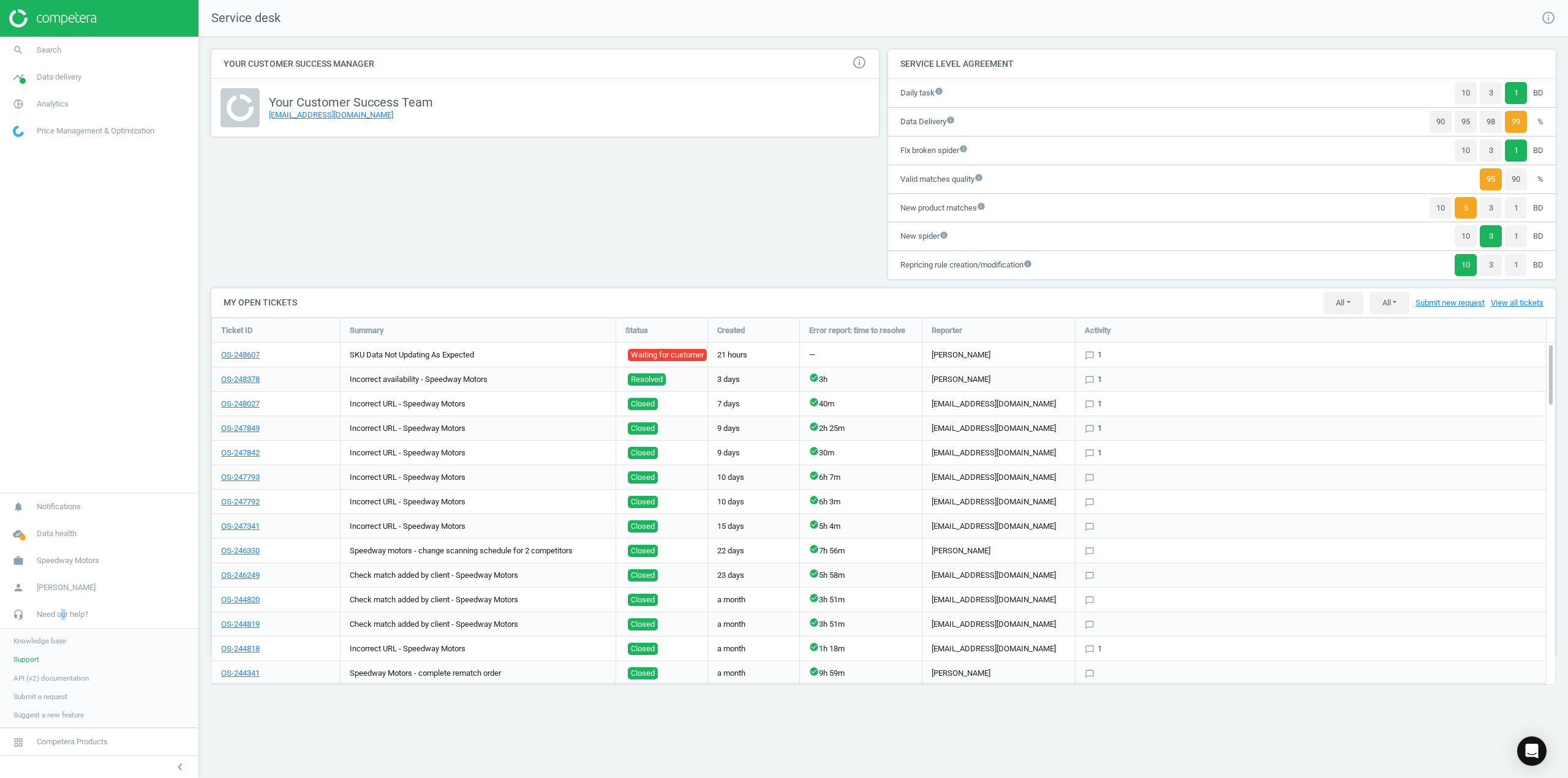
scroll to position [386, 1364]
click at [237, 353] on link "OS-248607" at bounding box center [240, 355] width 39 height 11
click at [235, 348] on div "OS-248607" at bounding box center [276, 354] width 128 height 24
click at [237, 351] on link "OS-248607" at bounding box center [240, 355] width 39 height 11
